Goal: Task Accomplishment & Management: Manage account settings

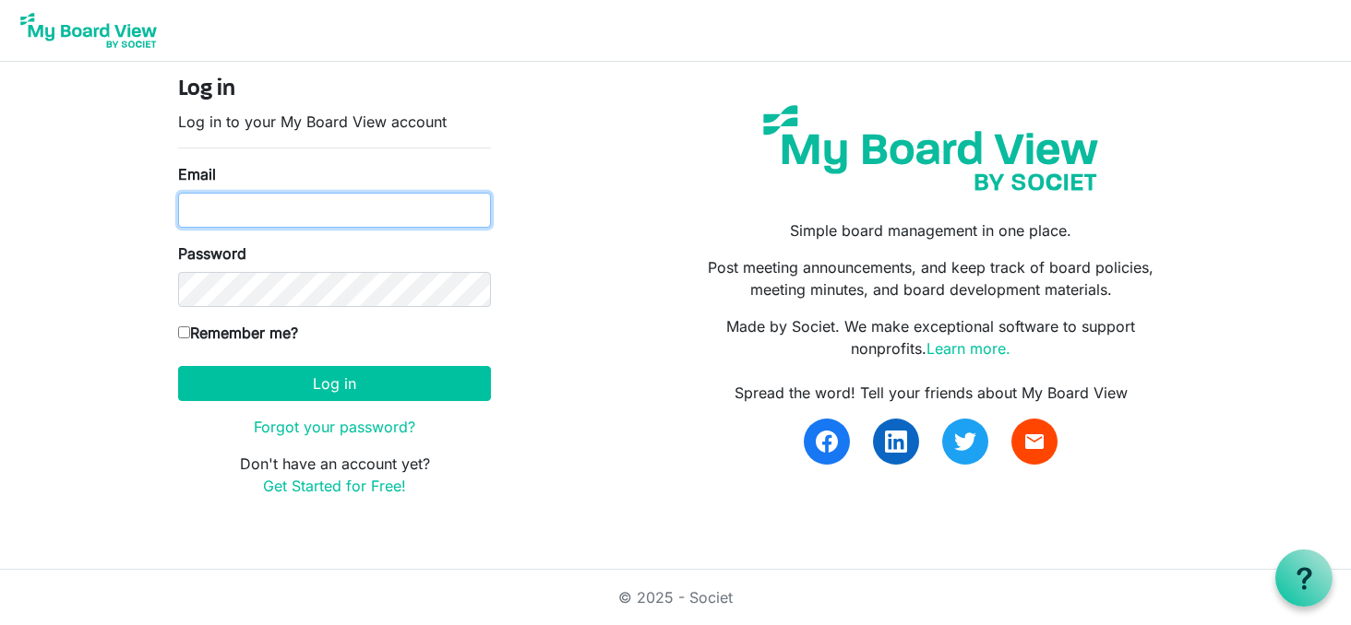
click at [332, 208] on input "Email" at bounding box center [334, 210] width 313 height 35
type input "[EMAIL_ADDRESS][DOMAIN_NAME]"
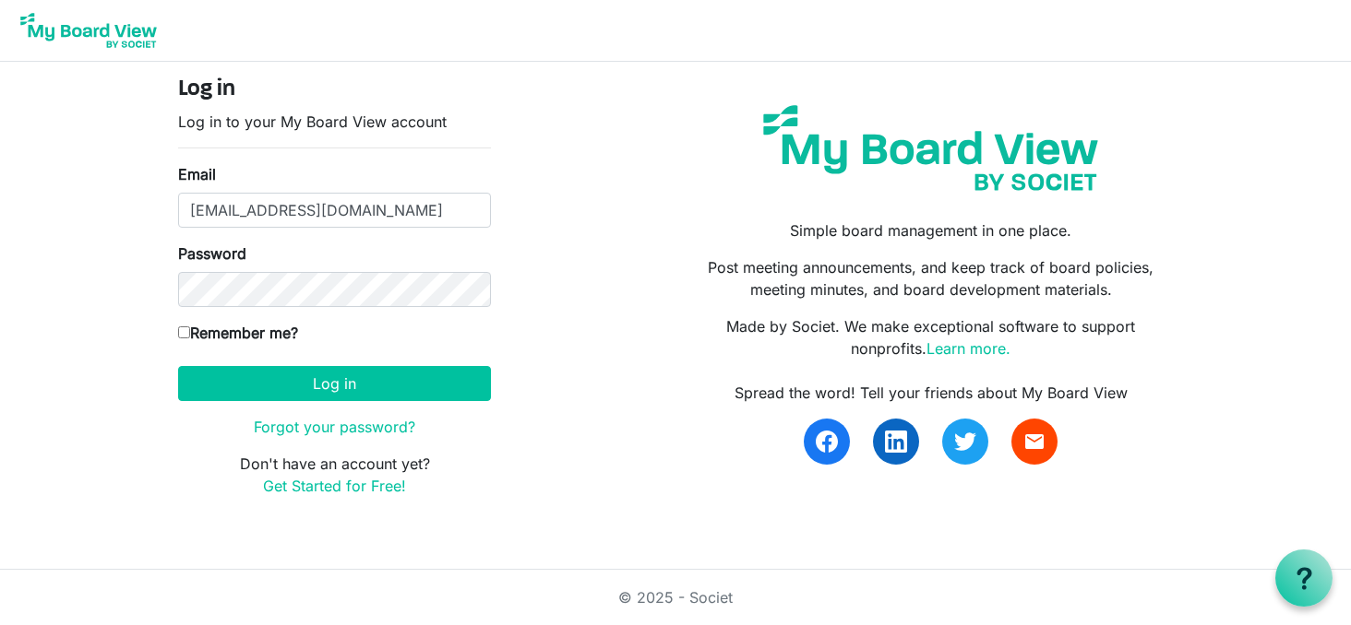
click at [183, 331] on input "Remember me?" at bounding box center [184, 333] width 12 height 12
checkbox input "true"
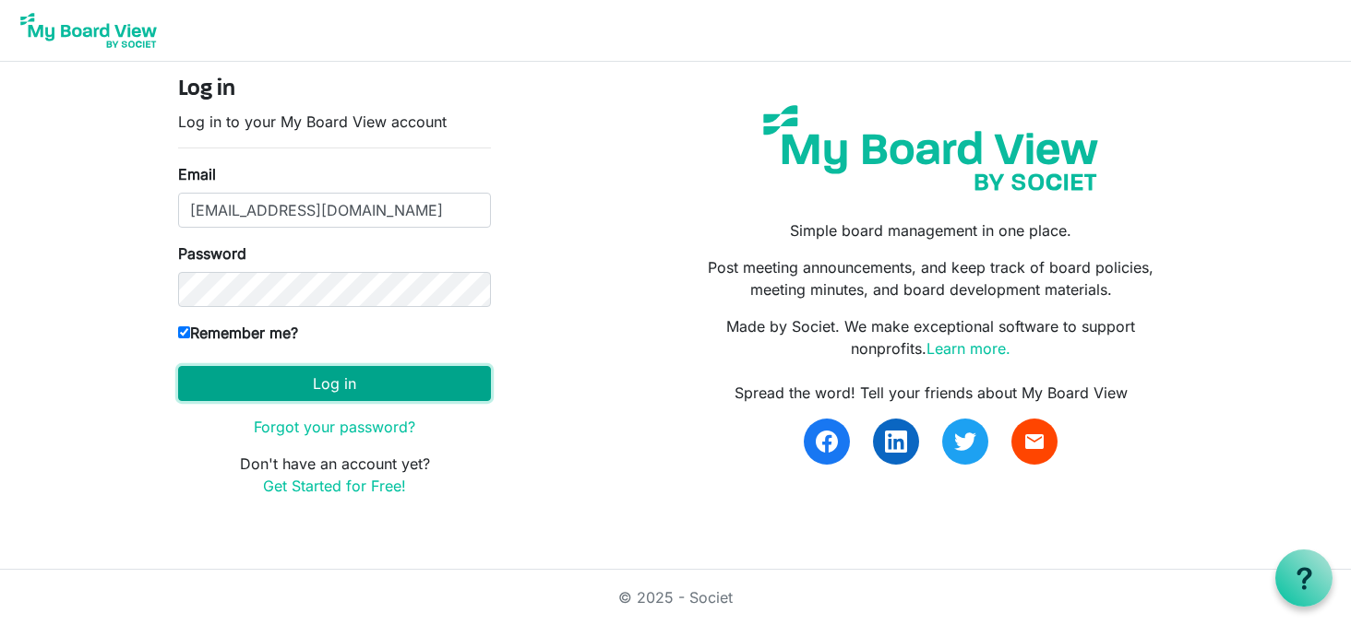
click at [321, 388] on button "Log in" at bounding box center [334, 383] width 313 height 35
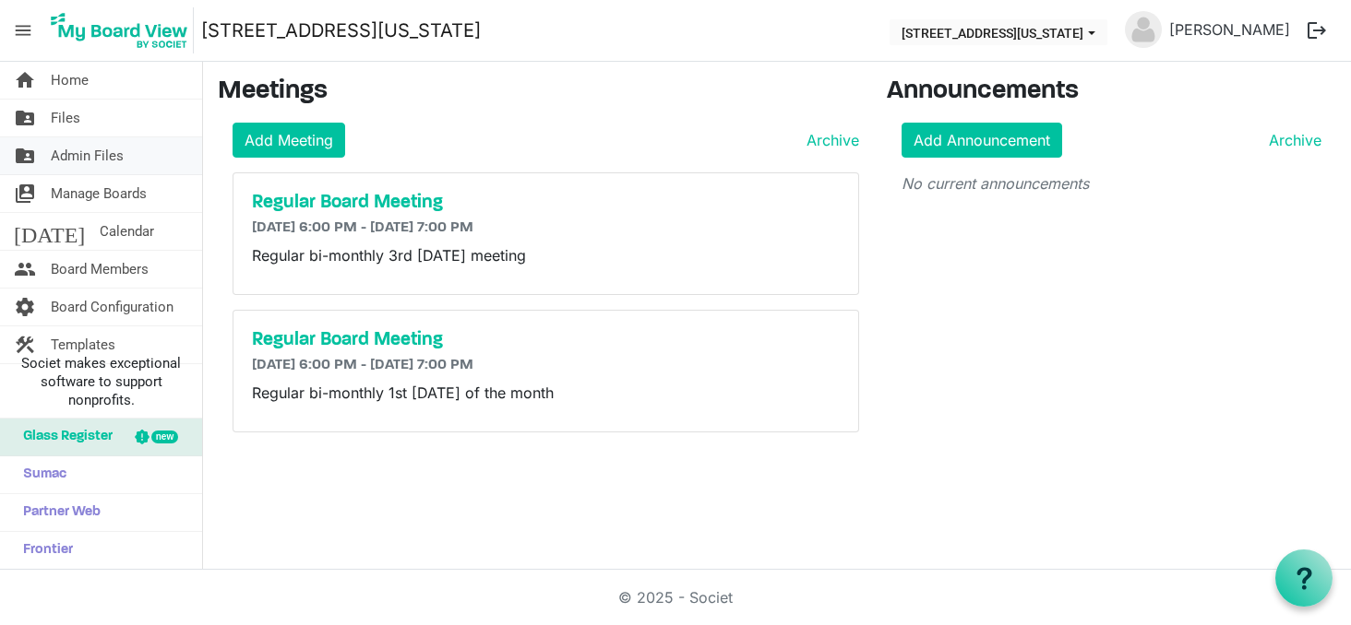
click at [1, 142] on link "folder_shared Admin Files" at bounding box center [101, 155] width 202 height 37
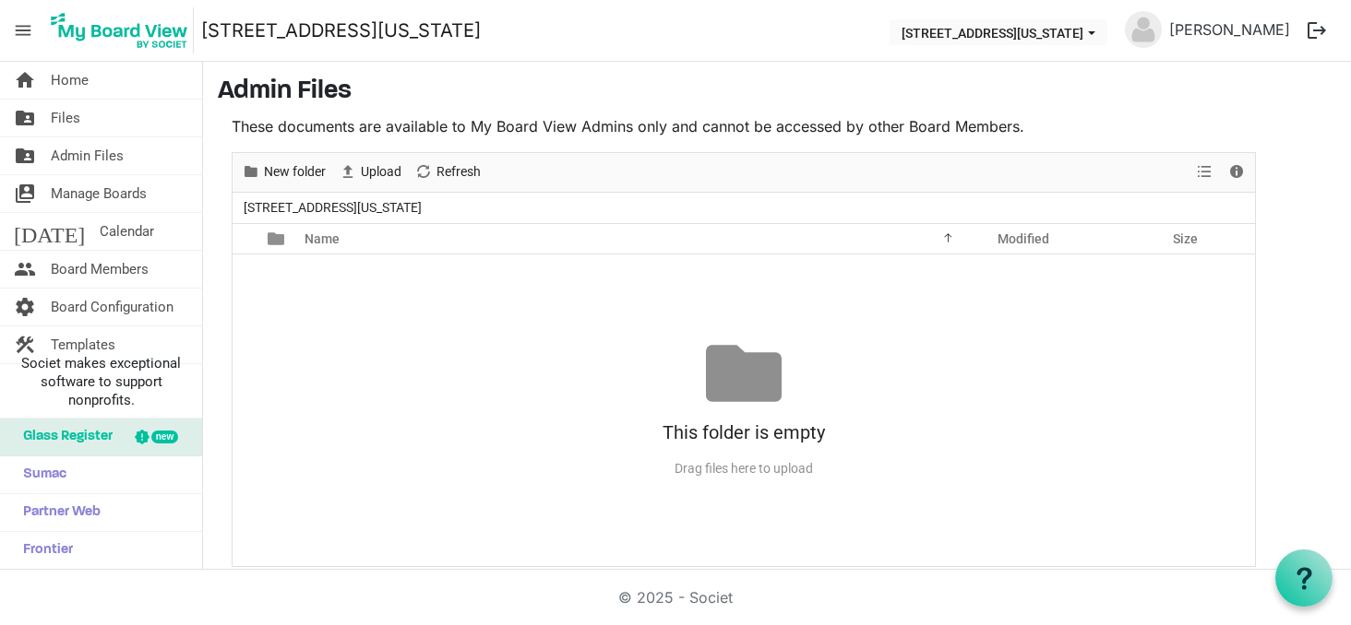
click at [917, 590] on div "© 2025 - Societ" at bounding box center [675, 597] width 1052 height 55
click at [72, 80] on span "Home" at bounding box center [70, 80] width 38 height 37
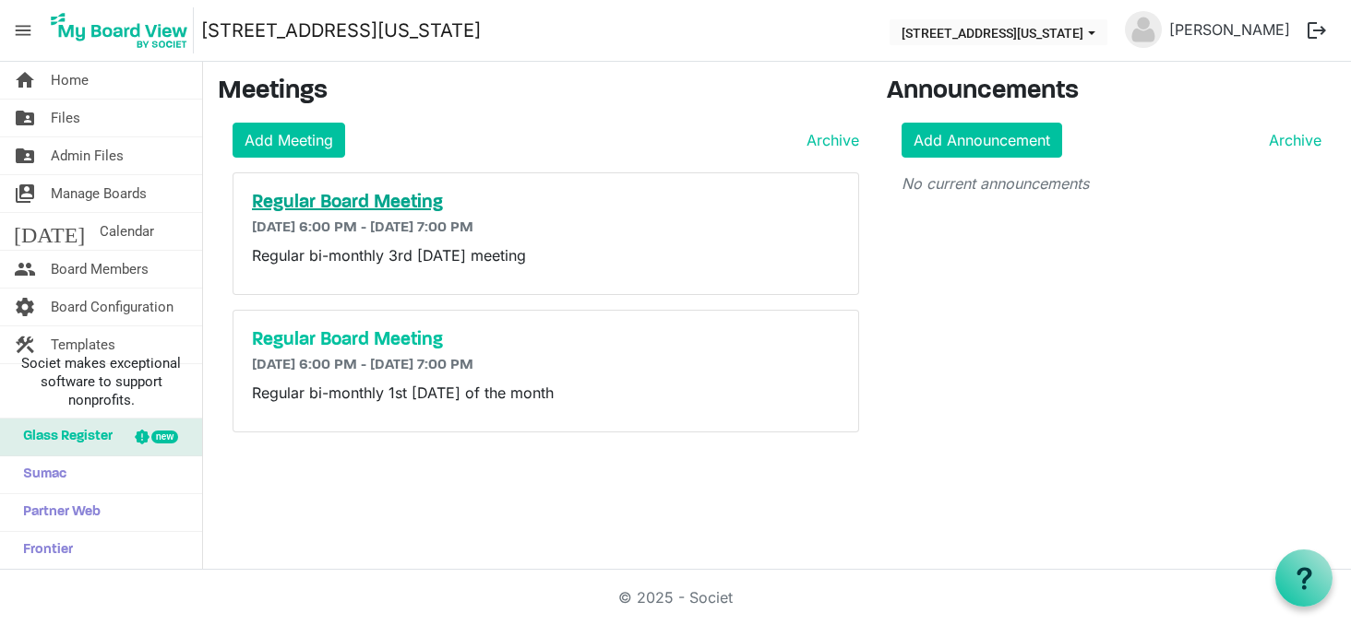
click at [353, 200] on h5 "Regular Board Meeting" at bounding box center [546, 203] width 588 height 22
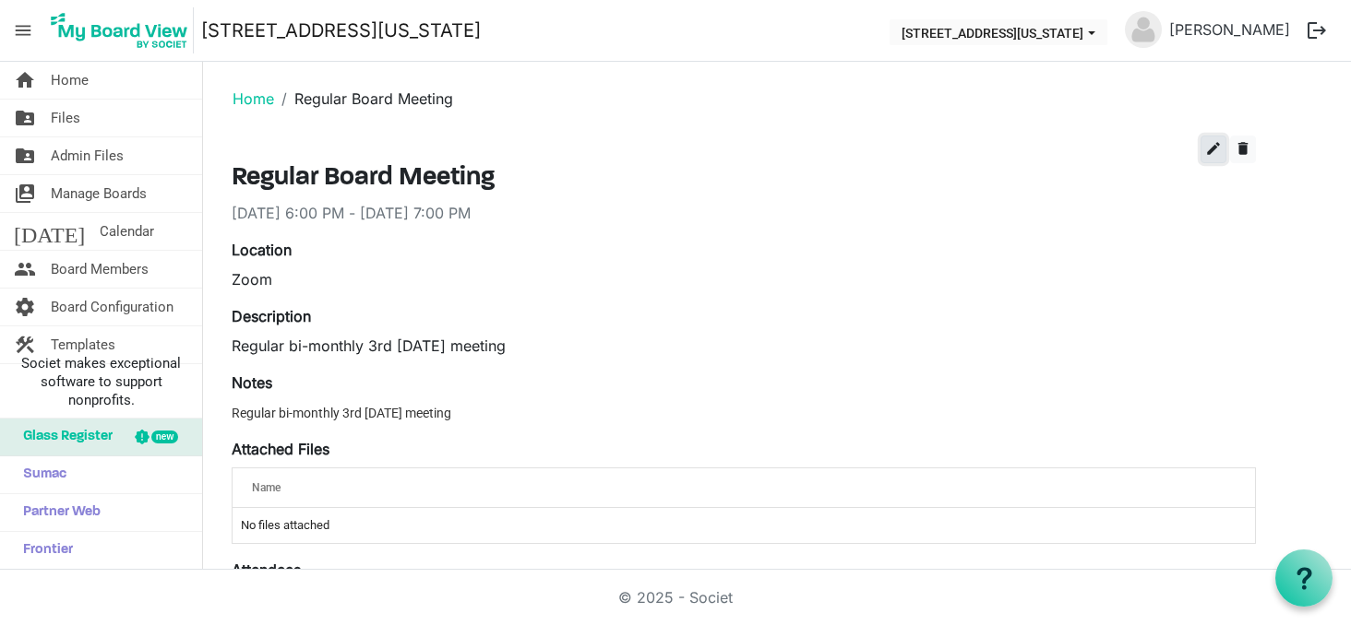
click at [1212, 156] on span "edit" at bounding box center [1213, 148] width 17 height 17
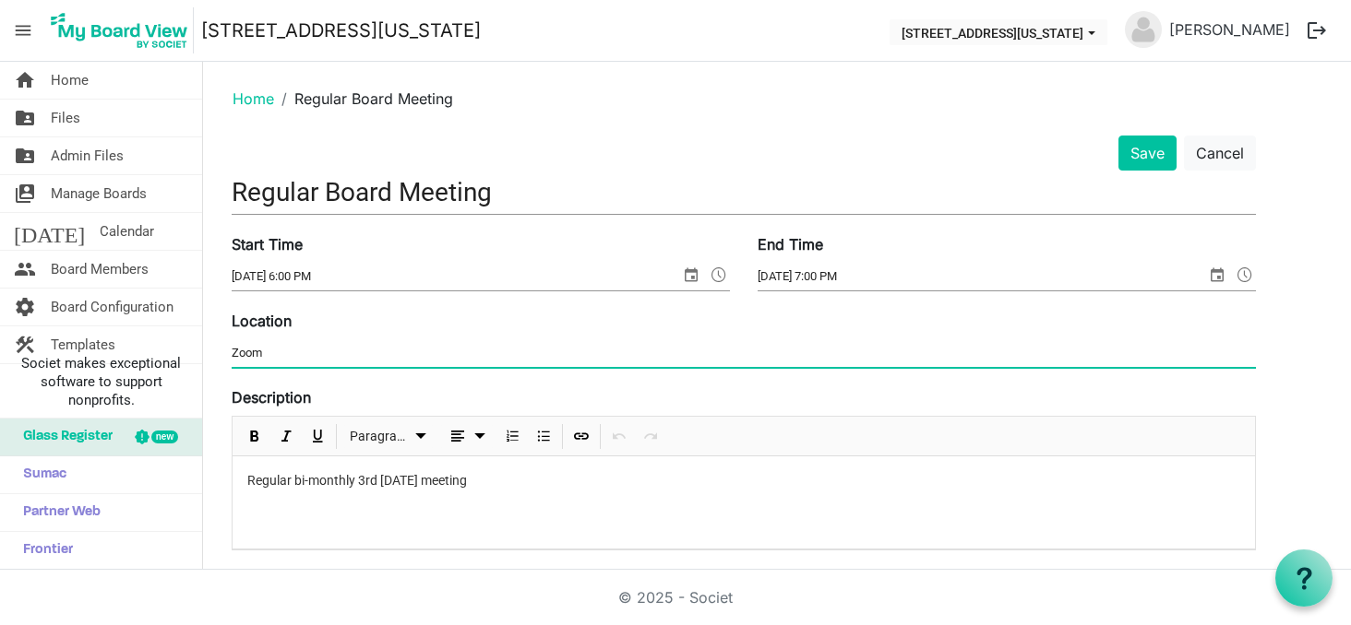
click at [233, 354] on input "Zoom" at bounding box center [744, 353] width 1024 height 28
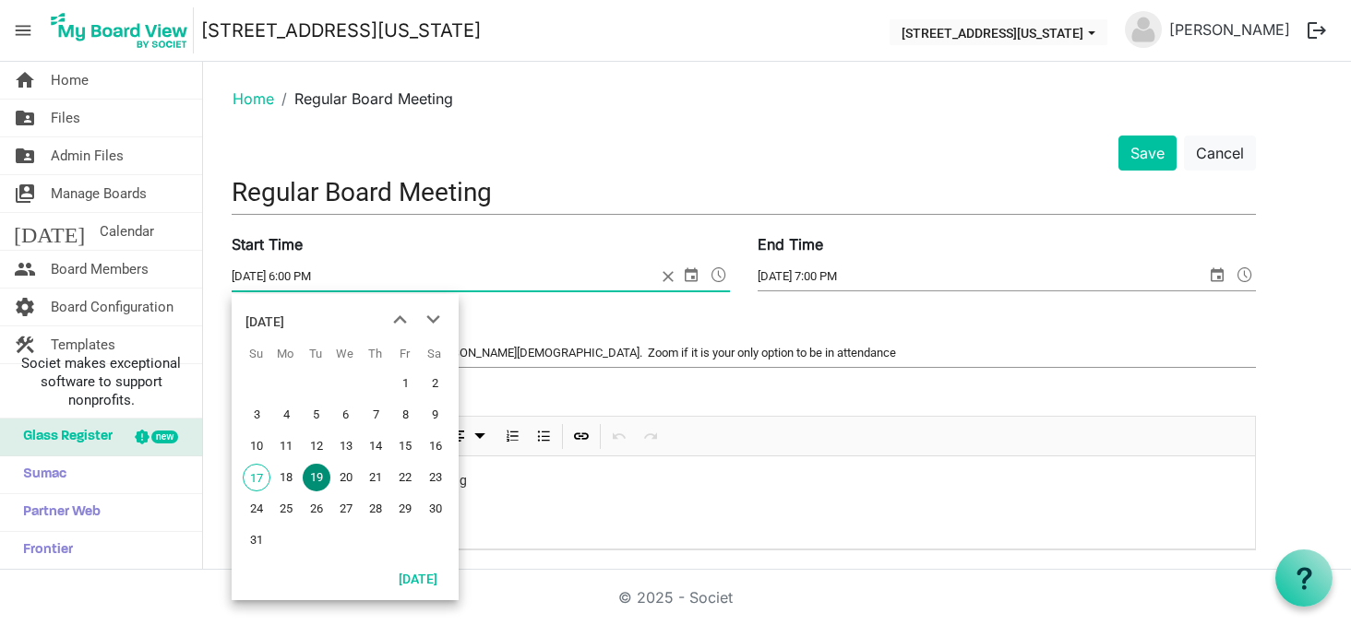
click at [691, 276] on span "select" at bounding box center [691, 275] width 22 height 24
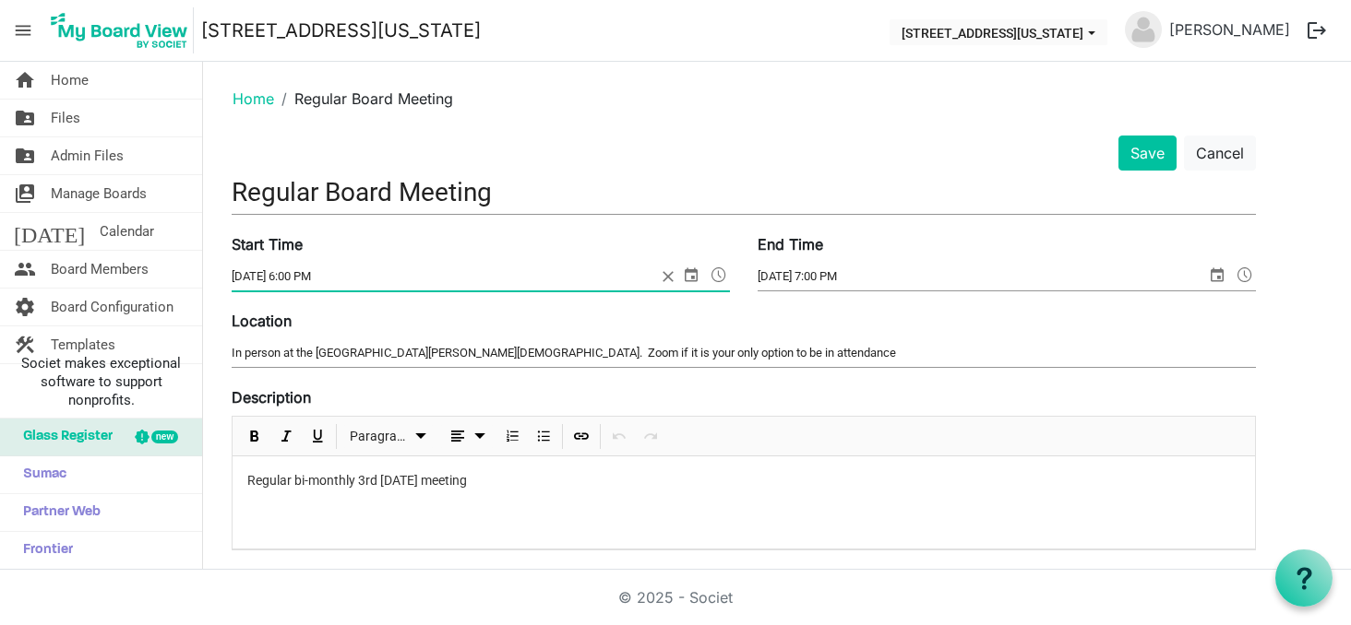
click at [691, 276] on span "select" at bounding box center [691, 275] width 22 height 24
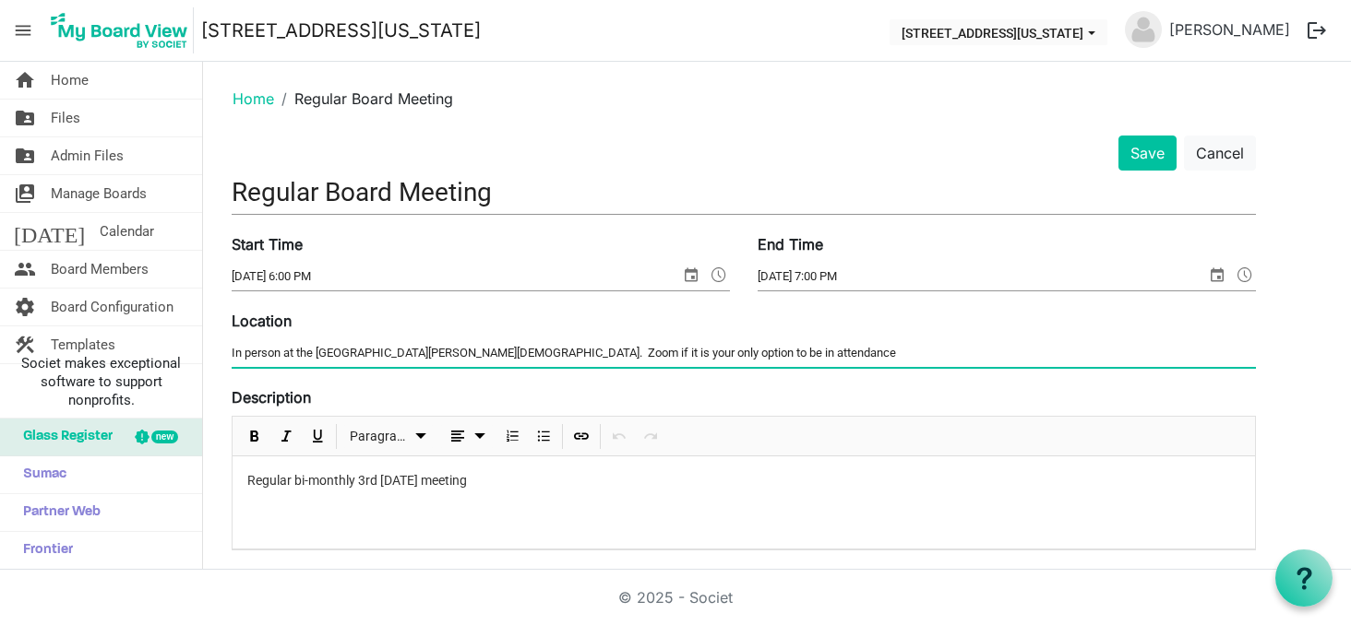
click at [511, 352] on input "In person at the Fort Wayne Masonic Temple. Zoom if it is your only option to b…" at bounding box center [744, 353] width 1024 height 28
click at [819, 357] on input "In person at the Fort Wayne Masonic Temple. Zoom if it is your only option to b…" at bounding box center [744, 353] width 1024 height 28
type input "In person at the Fort Wayne Masonic Temple. Zoom if it is your only option to b…"
click at [1148, 151] on button "Save" at bounding box center [1147, 153] width 58 height 35
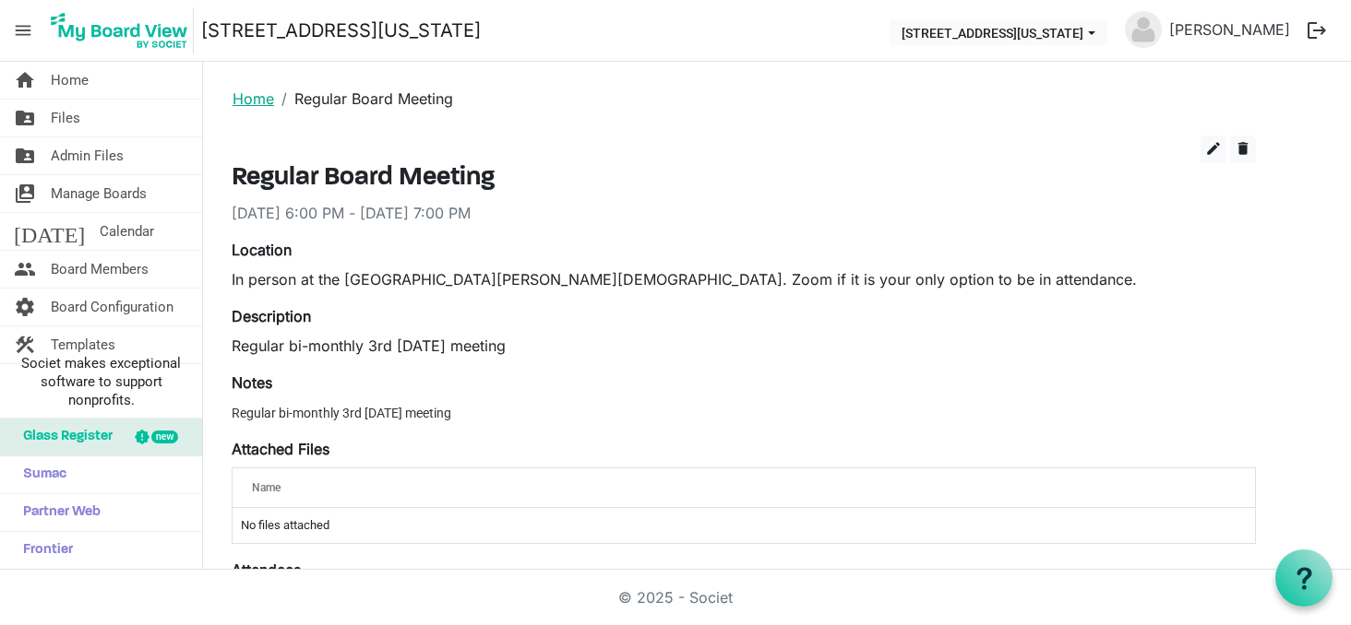
click at [250, 96] on link "Home" at bounding box center [253, 98] width 42 height 18
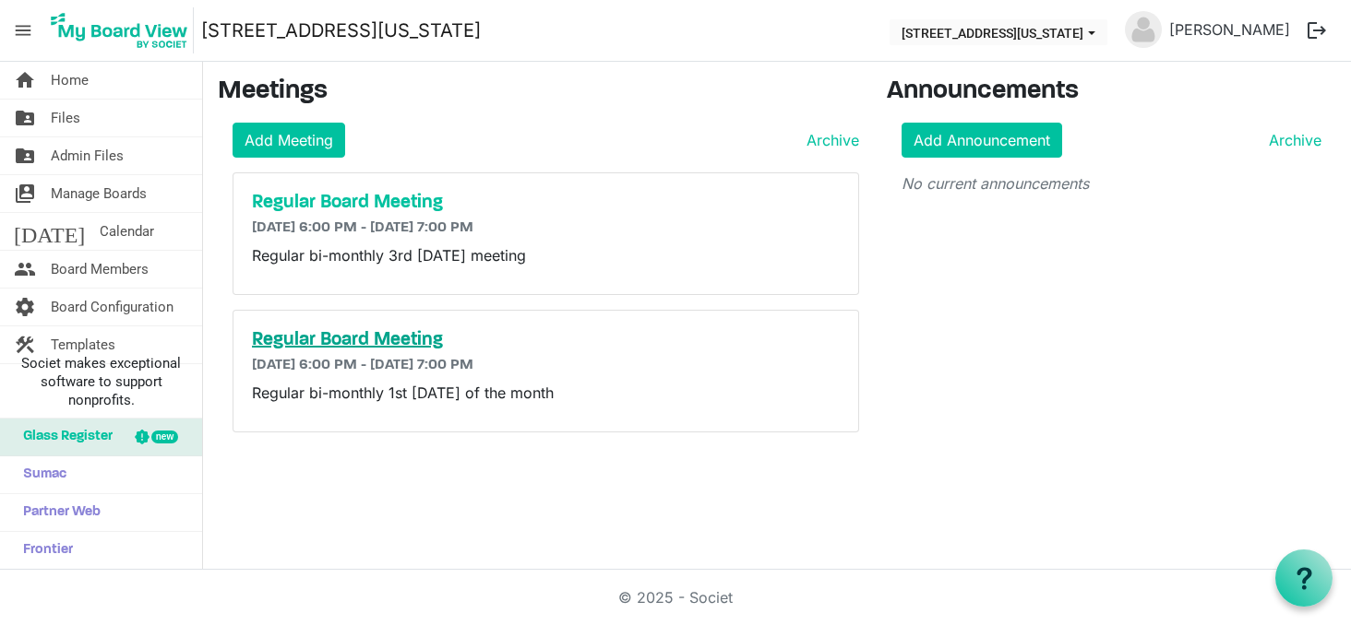
click at [339, 341] on h5 "Regular Board Meeting" at bounding box center [546, 340] width 588 height 22
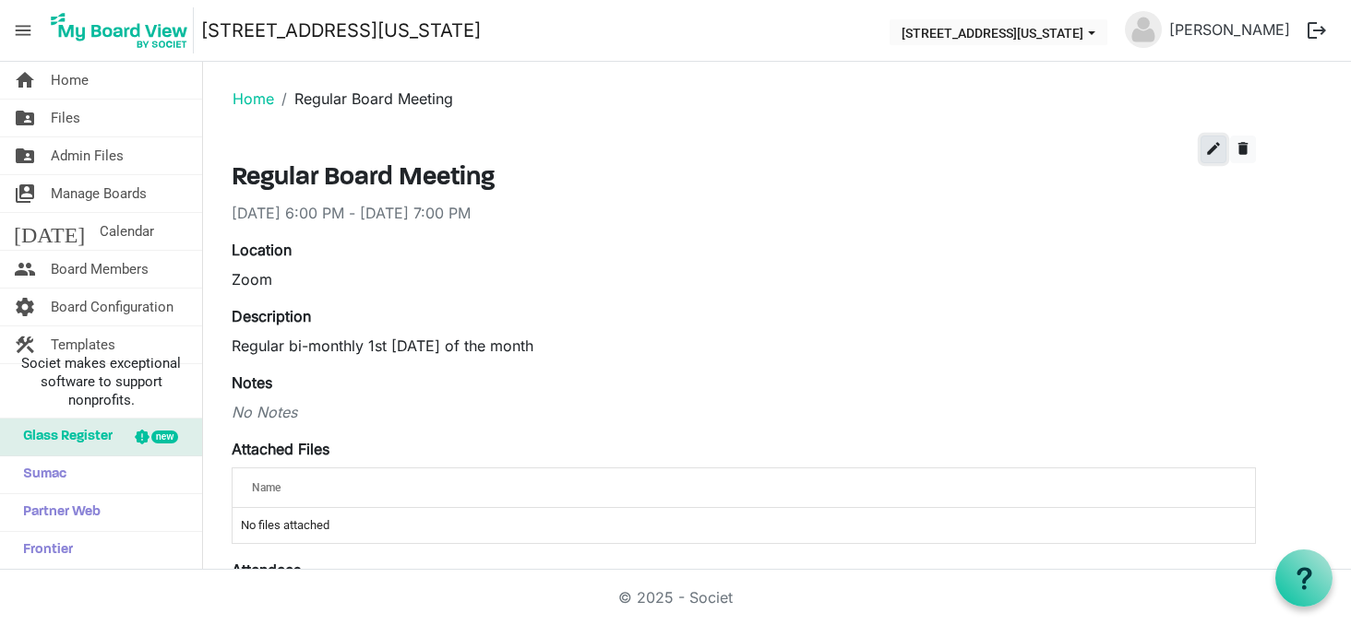
click at [1213, 149] on span "edit" at bounding box center [1213, 148] width 17 height 17
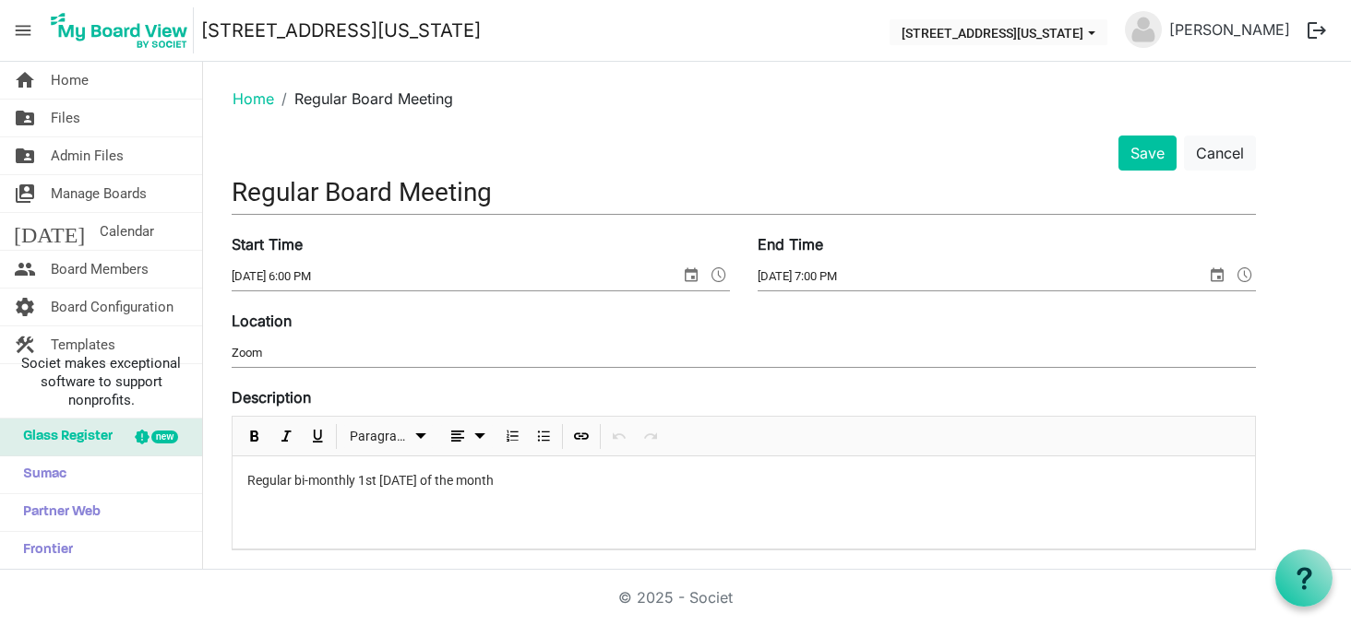
click at [232, 351] on input "Zoom" at bounding box center [744, 353] width 1024 height 28
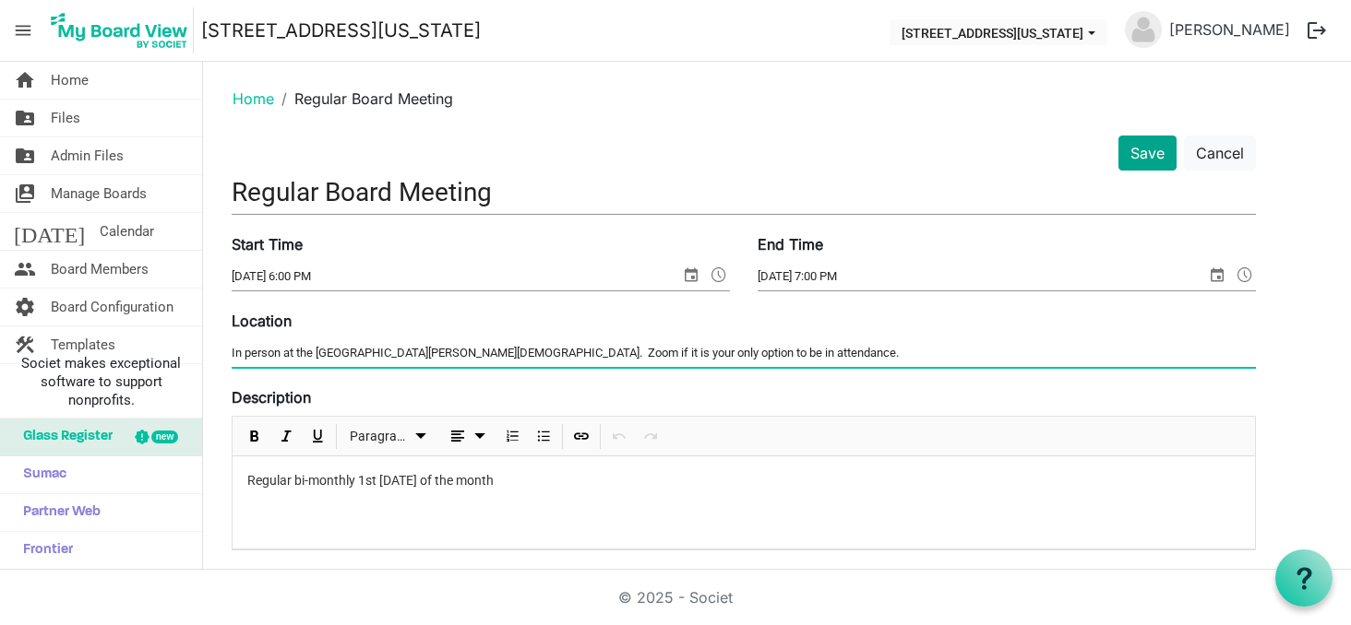
type input "In person at the Fort Wayne Masonic Temple. Zoom if it is your only option to b…"
click at [1140, 156] on button "Save" at bounding box center [1147, 153] width 58 height 35
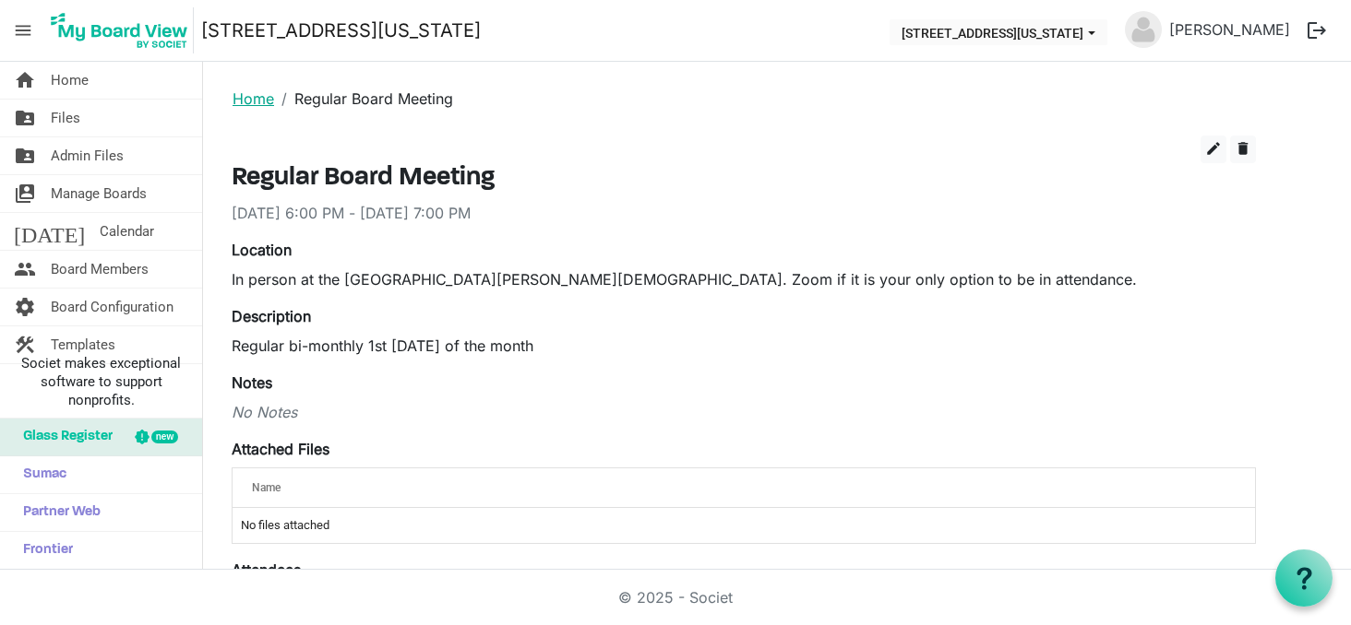
click at [264, 97] on link "Home" at bounding box center [253, 98] width 42 height 18
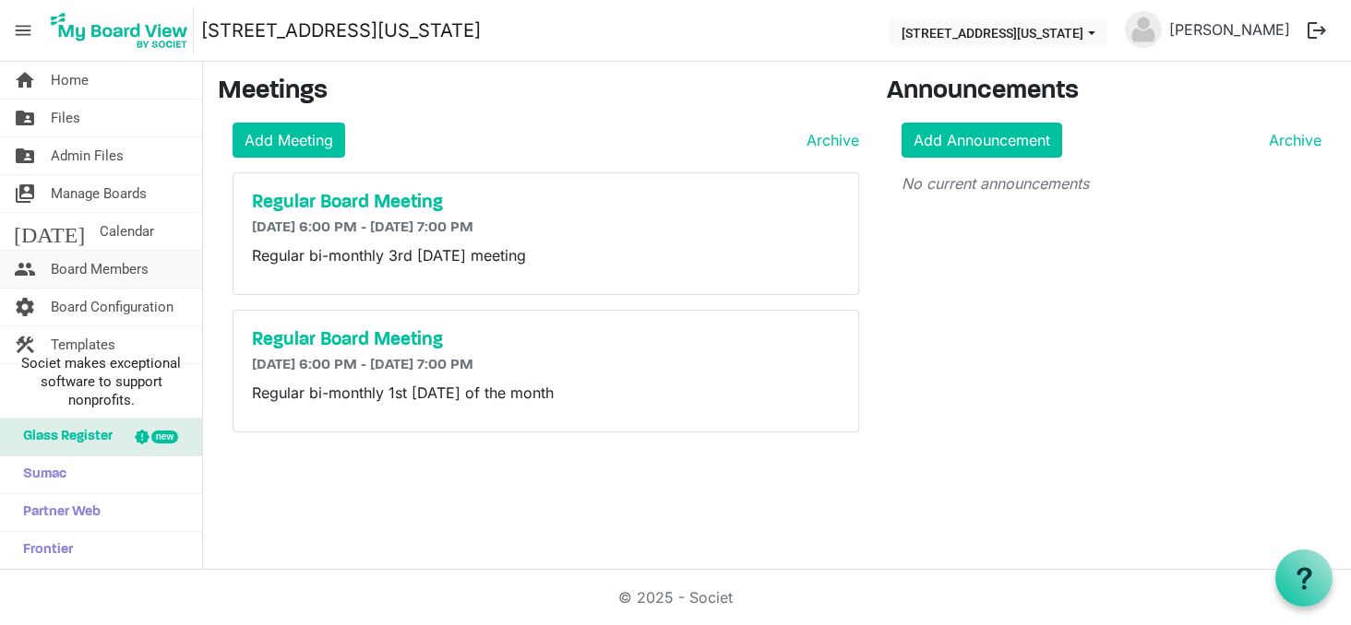
click at [77, 269] on span "Board Members" at bounding box center [100, 269] width 98 height 37
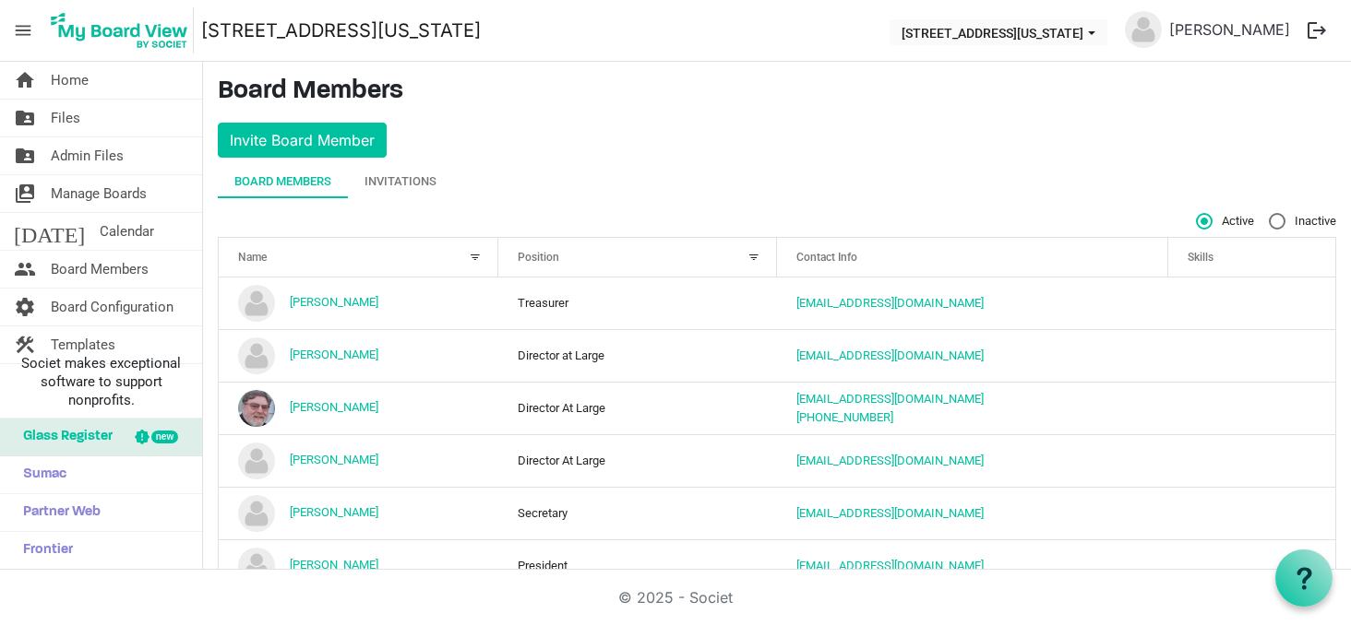
click at [1313, 264] on th "Skills" at bounding box center [1252, 257] width 168 height 39
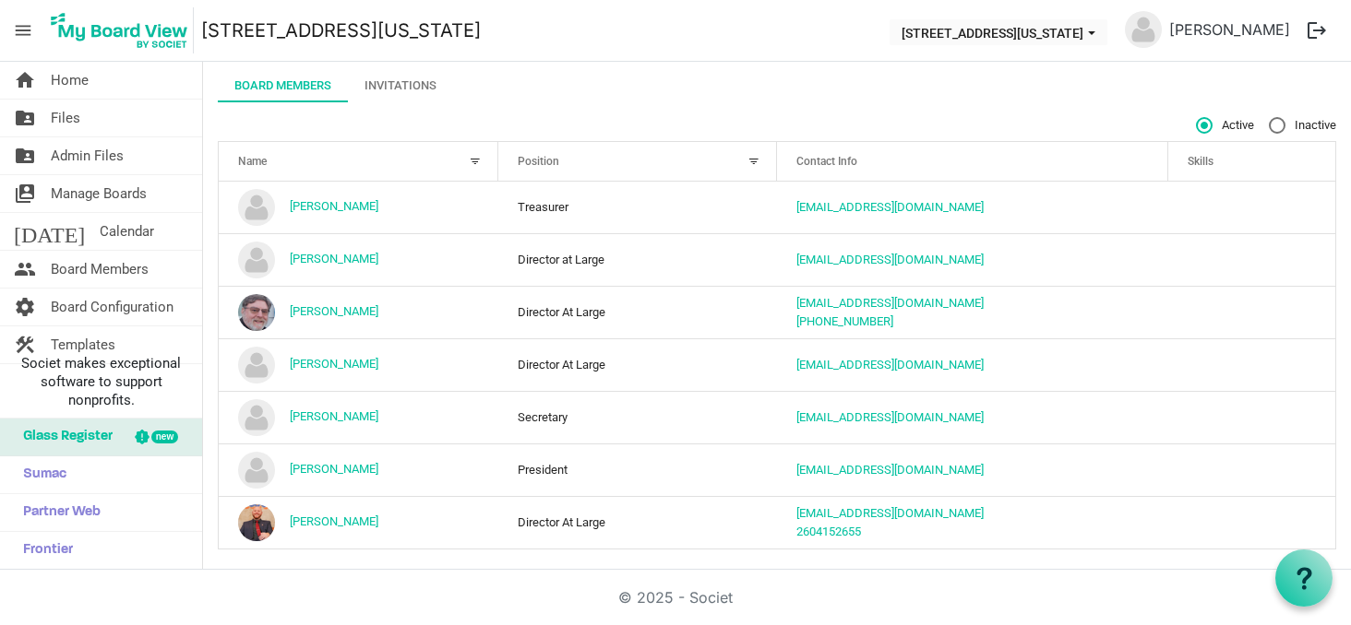
scroll to position [102, 0]
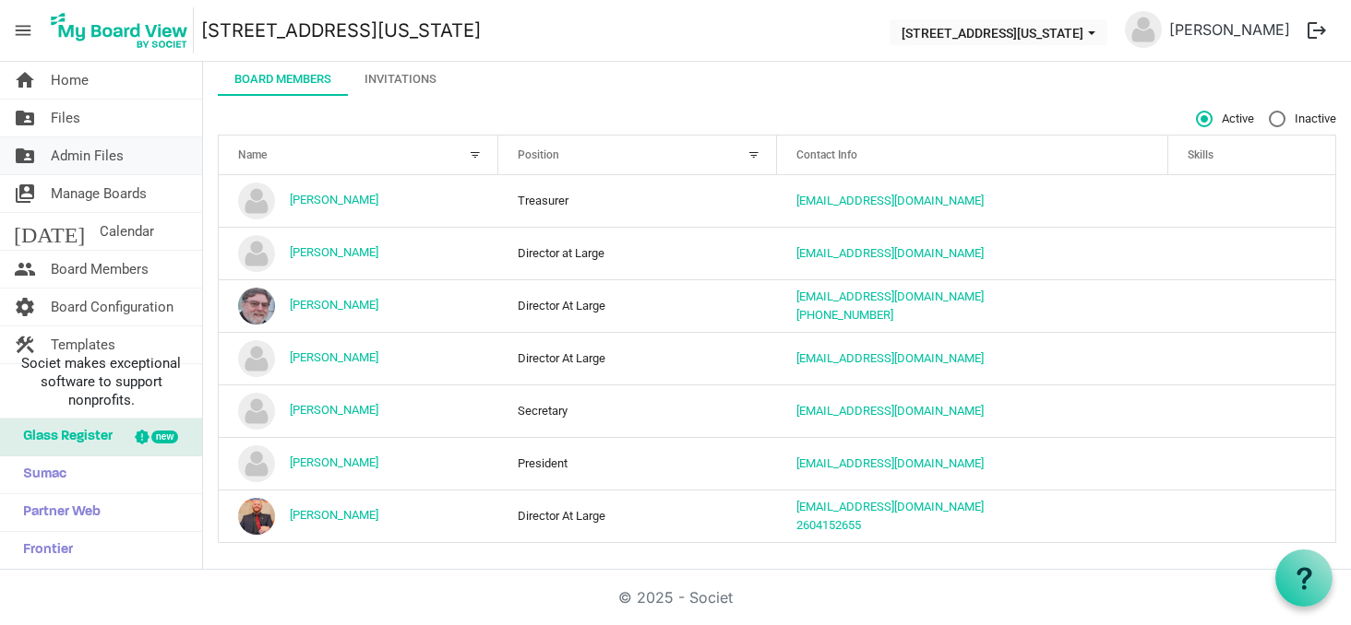
click at [69, 150] on span "Admin Files" at bounding box center [87, 155] width 73 height 37
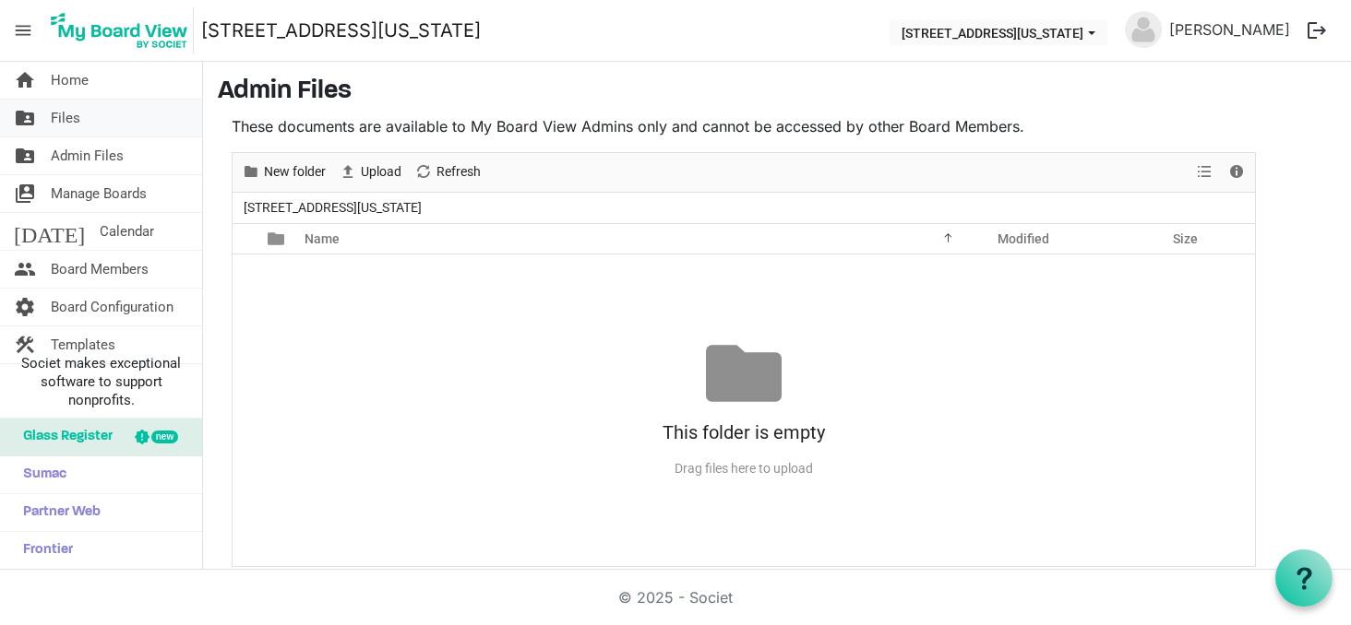
click at [59, 108] on span "Files" at bounding box center [66, 118] width 30 height 37
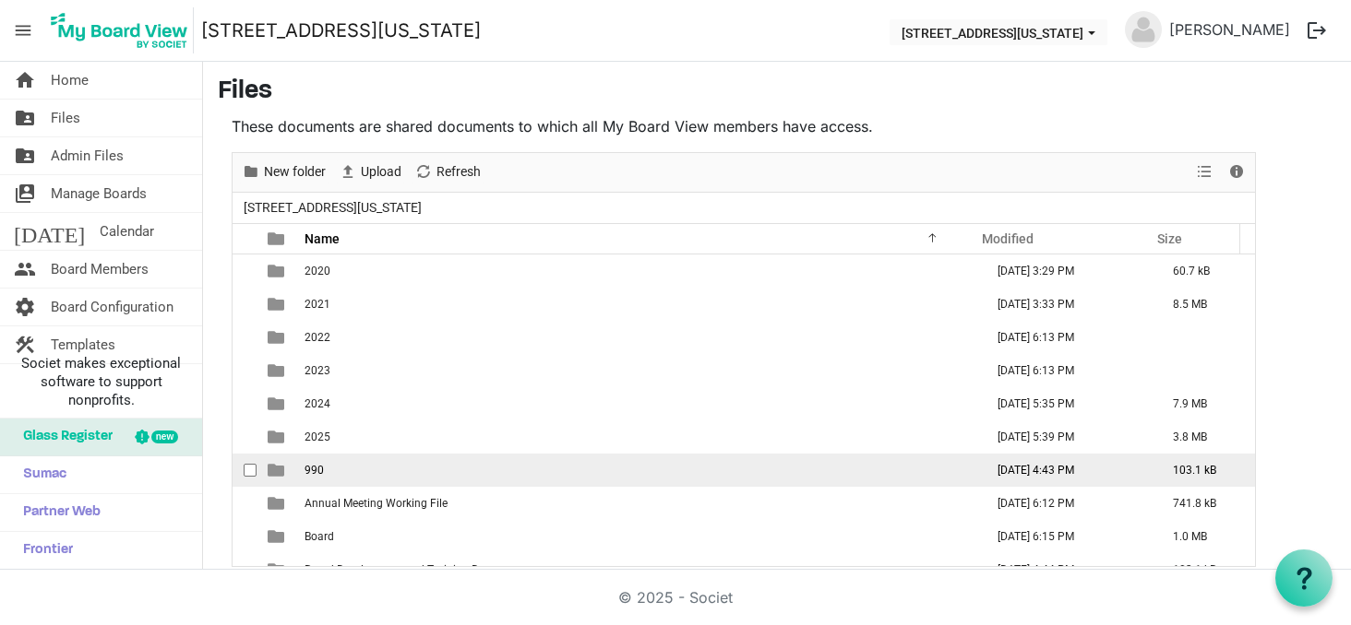
click at [568, 470] on td "990" at bounding box center [638, 470] width 679 height 33
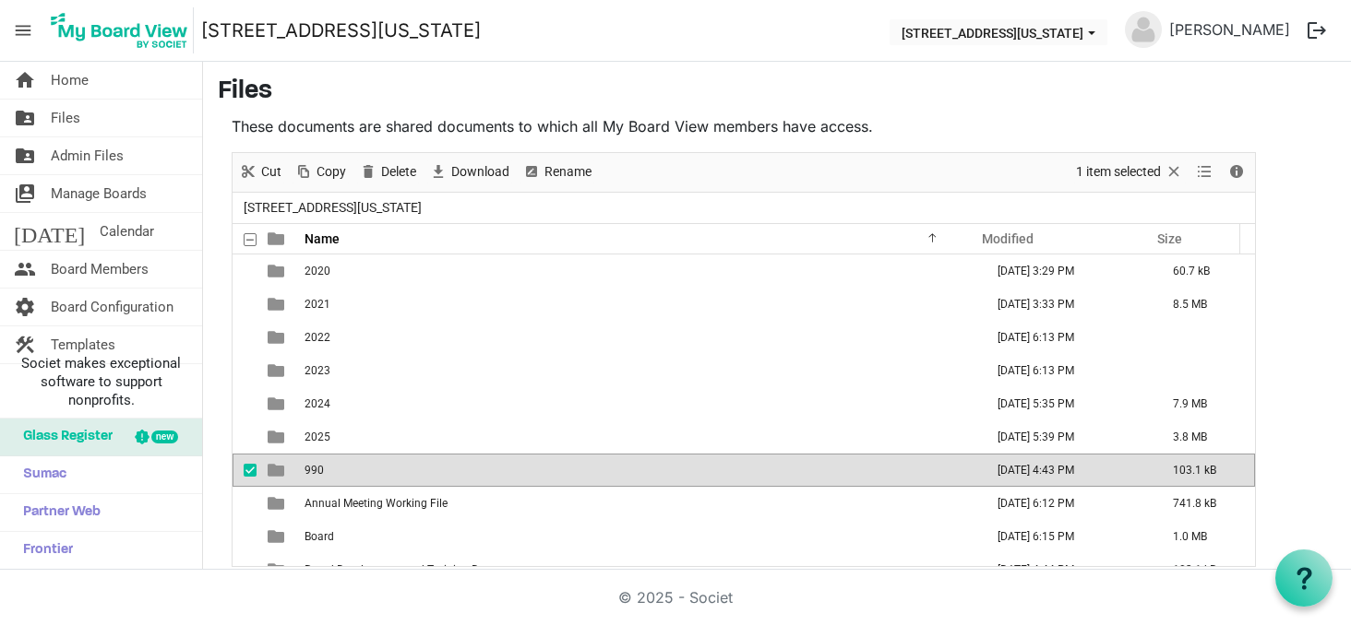
click at [568, 470] on td "990" at bounding box center [638, 470] width 679 height 33
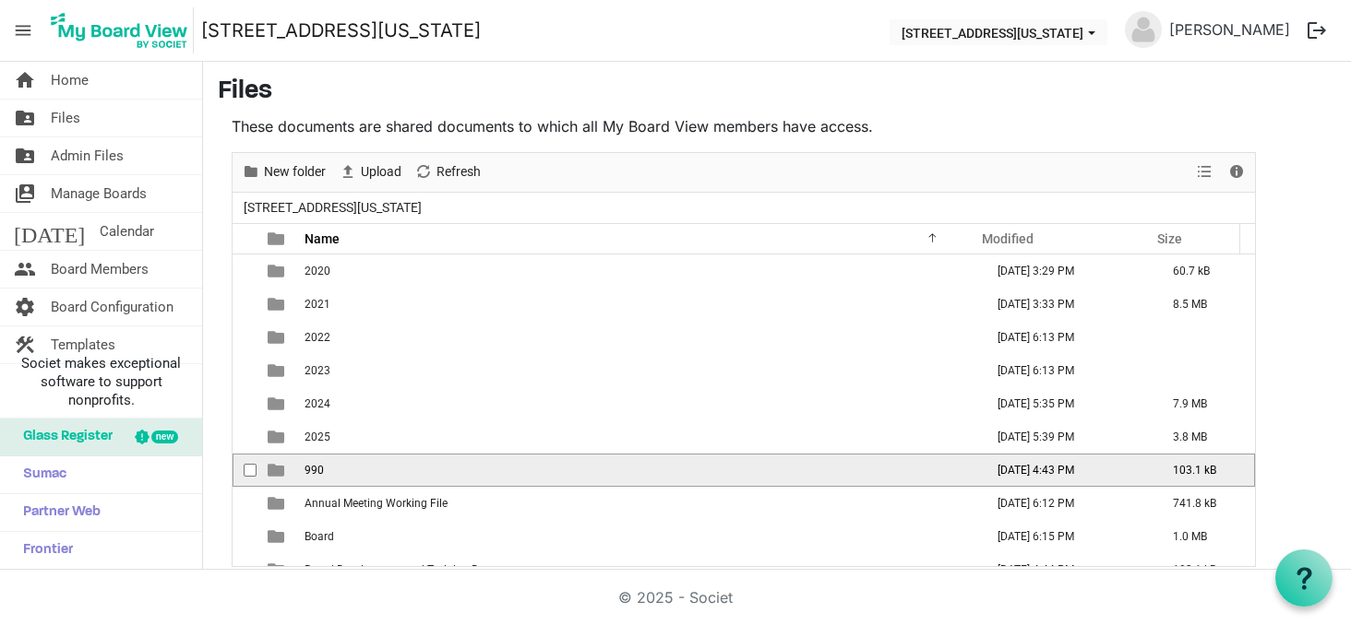
click at [568, 470] on td "990" at bounding box center [638, 470] width 679 height 33
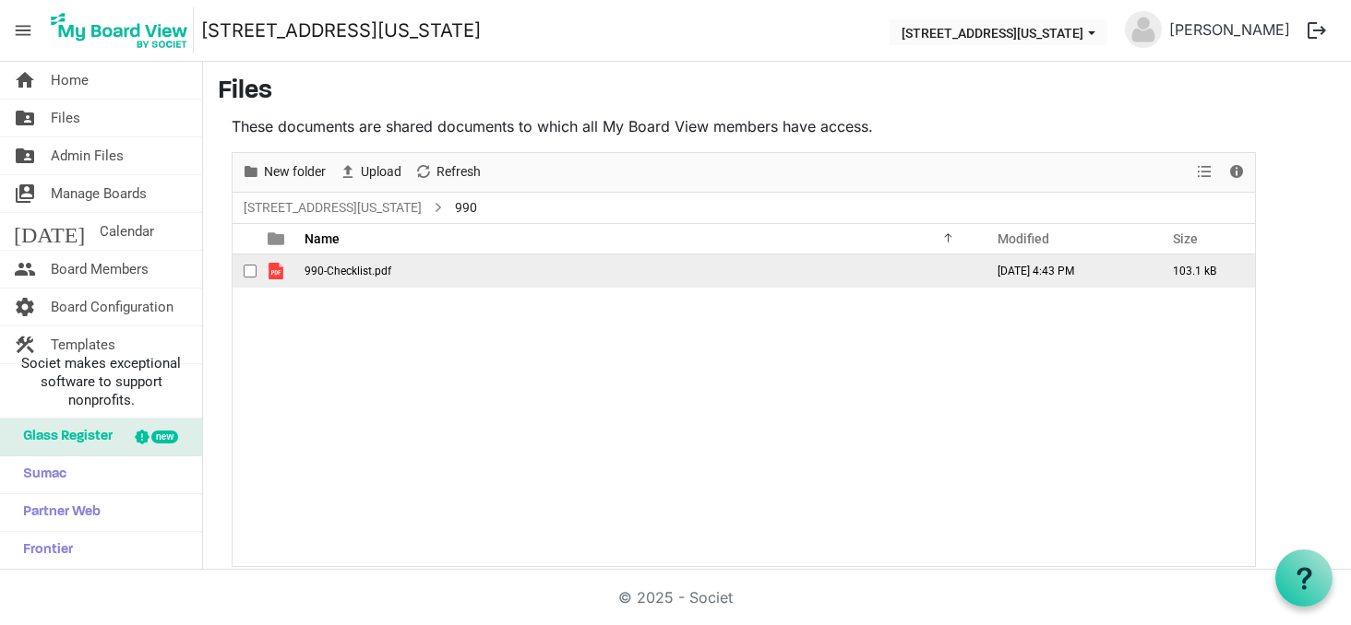
click at [288, 273] on td "is template cell column header type" at bounding box center [277, 271] width 42 height 33
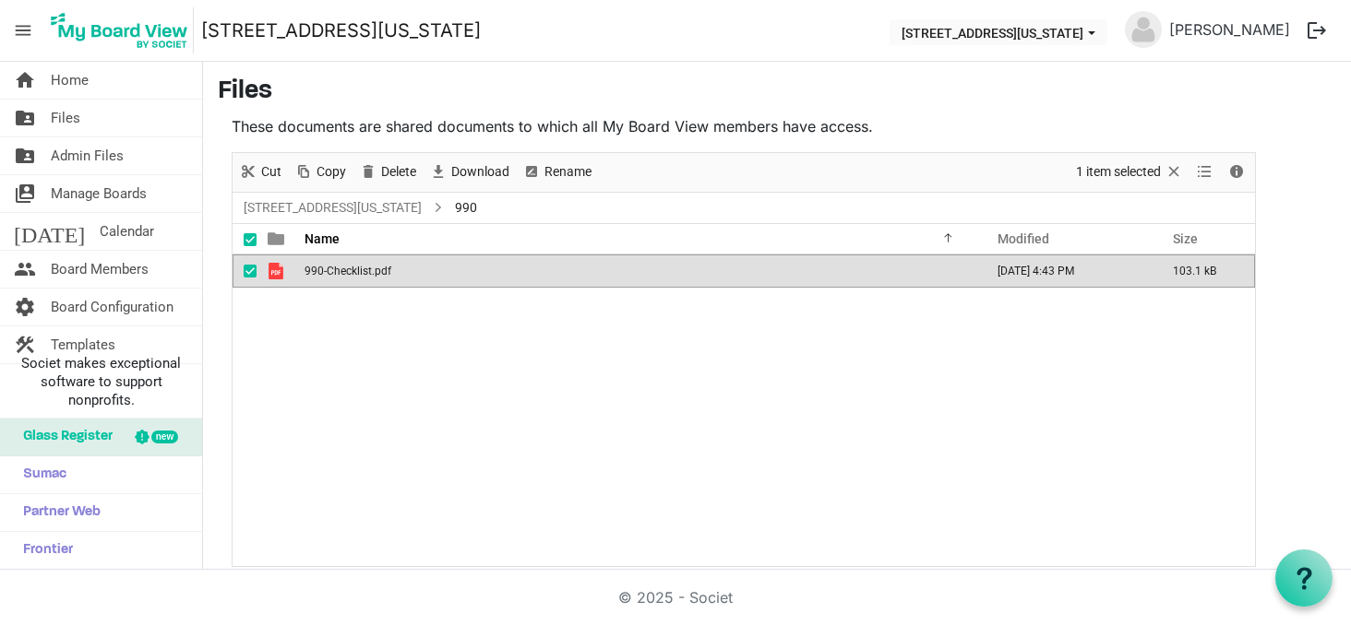
click at [288, 273] on td "is template cell column header type" at bounding box center [277, 271] width 42 height 33
click at [343, 271] on span "990-Checklist.pdf" at bounding box center [347, 271] width 87 height 13
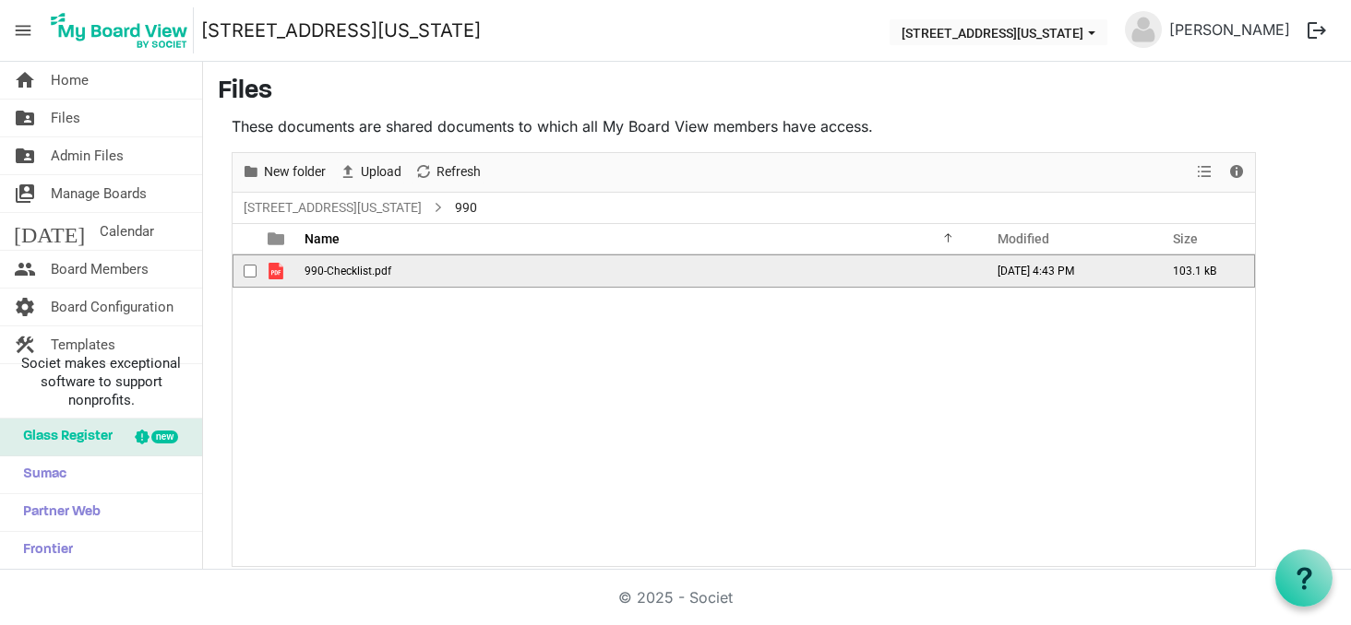
click at [343, 271] on span "990-Checklist.pdf" at bounding box center [347, 271] width 87 height 13
